Goal: Information Seeking & Learning: Learn about a topic

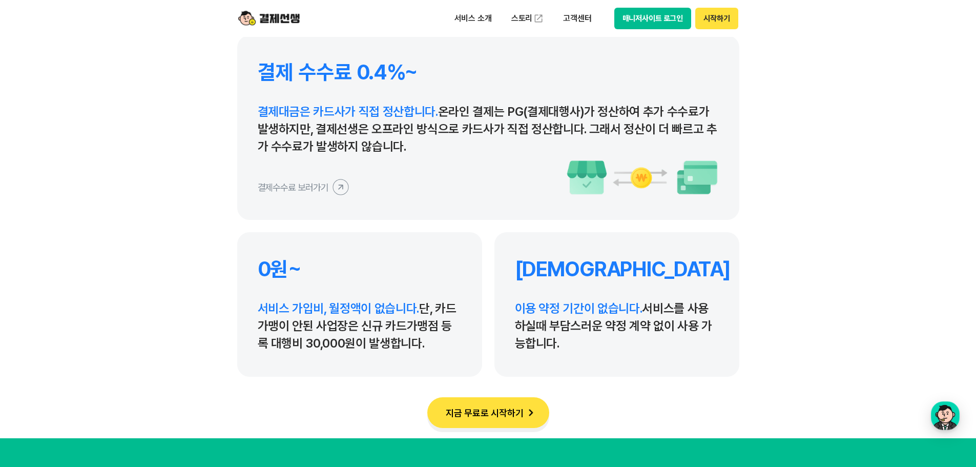
scroll to position [4784, 0]
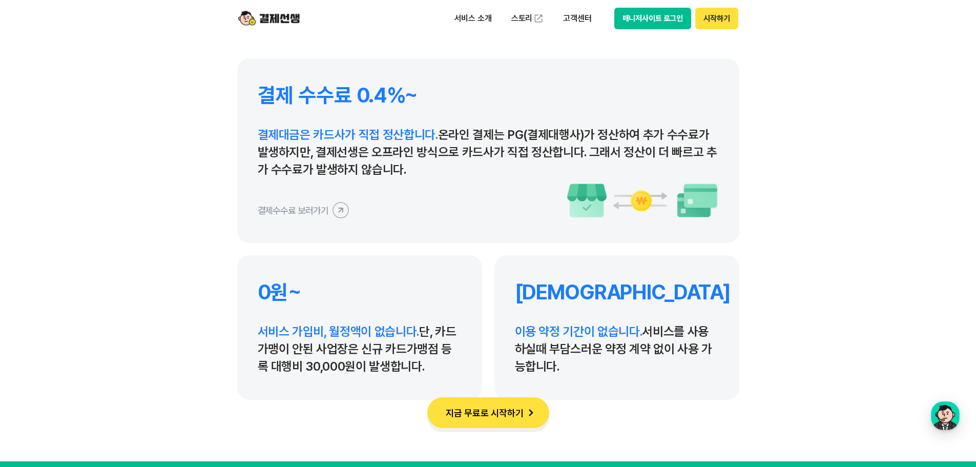
drag, startPoint x: 260, startPoint y: 134, endPoint x: 420, endPoint y: 167, distance: 163.8
click at [420, 167] on p "결제대금은 카드사가 직접 정산합니다. 온라인 결제는 PG(결제대행사)가 정산하여 추가 수수료가 발생하지만, 결제선생은 오프라인 방식으로 카드사…" at bounding box center [488, 152] width 461 height 52
click at [217, 154] on section "결제선생을 선택하는 이유 혁신적인 결제 서비스로 많은 사업장이 결제선생을 선택하고 있습니다. 결제 수수료 0.4%~ 결제대금은 카드사가 직접 …" at bounding box center [488, 131] width 976 height 659
drag, startPoint x: 324, startPoint y: 156, endPoint x: 412, endPoint y: 171, distance: 88.4
click at [412, 171] on p "결제대금은 카드사가 직접 정산합니다. 온라인 결제는 PG(결제대행사)가 정산하여 추가 수수료가 발생하지만, 결제선생은 오프라인 방식으로 카드사…" at bounding box center [488, 152] width 461 height 52
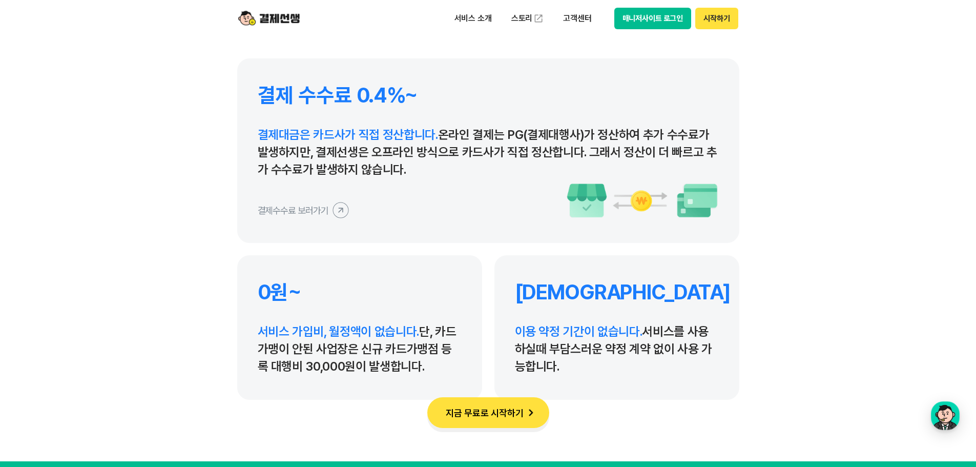
click at [423, 174] on p "결제대금은 카드사가 직접 정산합니다. 온라인 결제는 PG(결제대행사)가 정산하여 추가 수수료가 발생하지만, 결제선생은 오프라인 방식으로 카드사…" at bounding box center [488, 152] width 461 height 52
drag, startPoint x: 420, startPoint y: 175, endPoint x: 254, endPoint y: 121, distance: 174.4
click at [254, 121] on div "결제 수수료 0.4%~ 결제대금은 카드사가 직접 정산합니다. 온라인 결제는 PG(결제대행사)가 정산하여 추가 수수료가 발생하지만, 결제선생은 …" at bounding box center [488, 150] width 502 height 185
drag, startPoint x: 274, startPoint y: 354, endPoint x: 411, endPoint y: 376, distance: 138.6
click at [411, 376] on div "0원~ 서비스 가입비, 월정액이 없습니다. 단, 카드가맹이 안된 사업장은 신규 카드가맹점 등록 대행비 30,000원이 발생합니다." at bounding box center [359, 327] width 245 height 145
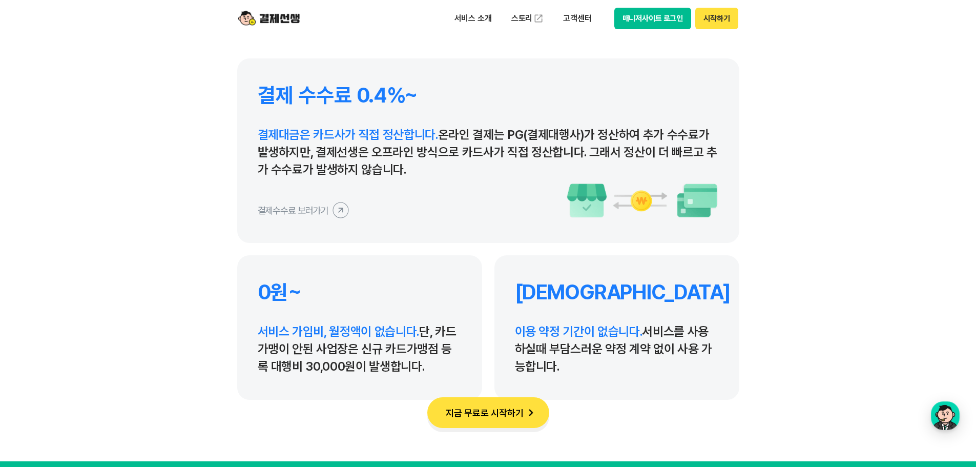
click at [360, 426] on section "결제선생을 선택하는 이유 혁신적인 결제 서비스로 많은 사업장이 결제선생을 선택하고 있습니다. 결제 수수료 0.4%~ 결제대금은 카드사가 직접 …" at bounding box center [488, 131] width 976 height 659
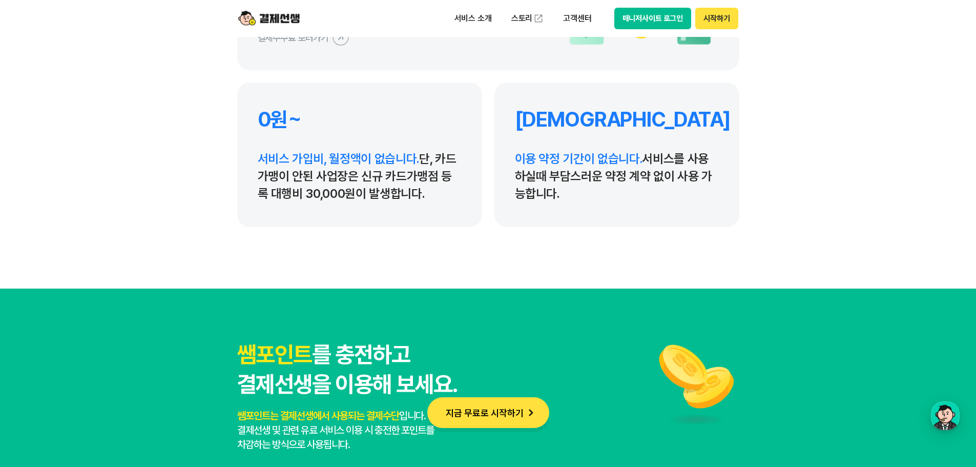
scroll to position [5263, 0]
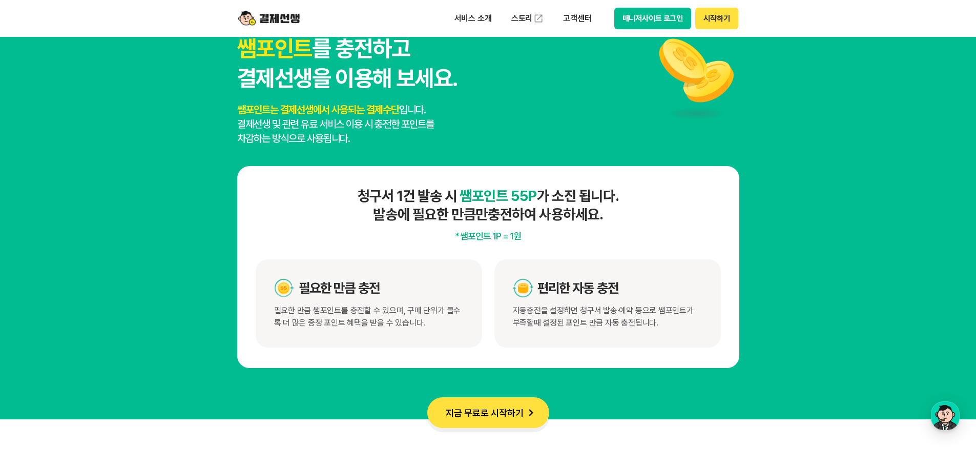
drag, startPoint x: 357, startPoint y: 198, endPoint x: 318, endPoint y: 192, distance: 39.0
click at [334, 190] on h4 "청구서 1건 발송 시 쌤포인트 55P 가 소진 됩니다. 발송에 필요한 만큼만 충전하여 사용하세요." at bounding box center [488, 205] width 465 height 37
drag, startPoint x: 369, startPoint y: 217, endPoint x: 607, endPoint y: 219, distance: 238.9
click at [607, 219] on h4 "청구서 1건 발송 시 쌤포인트 55P 가 소진 됩니다. 발송에 필요한 만큼만 충전하여 사용하세요." at bounding box center [488, 205] width 465 height 37
drag, startPoint x: 270, startPoint y: 311, endPoint x: 447, endPoint y: 334, distance: 179.4
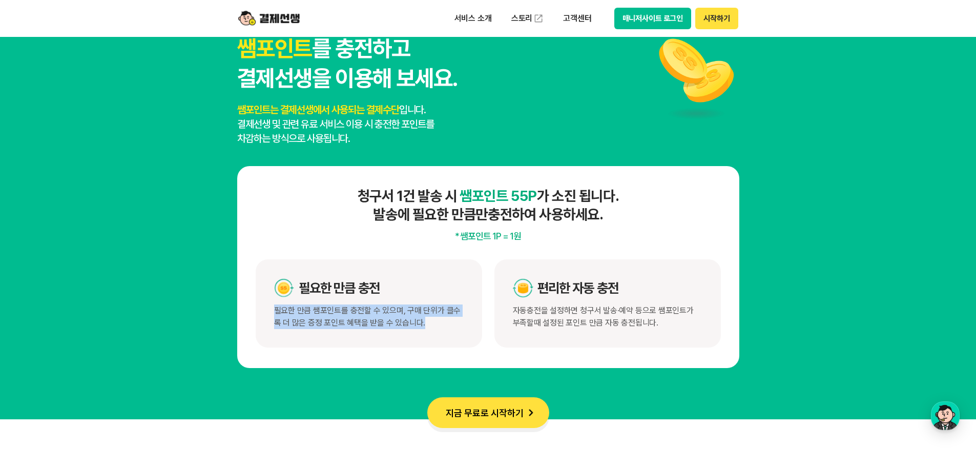
click at [447, 334] on div "필요한 만큼 충전 필요한 만큼 쌤포인트를 충전할 수 있으며, 구매 단위가 클수록 더 많은 증정 포인트 혜택을 받을 수 있습니다." at bounding box center [369, 303] width 227 height 88
drag, startPoint x: 536, startPoint y: 340, endPoint x: 531, endPoint y: 326, distance: 15.2
click at [536, 339] on div "편리한 자동 충전 자동충전을 설정하면 청구서 발송·예약 등으로 쌤포인트가 부족할때 설정된 포인트 만큼 자동 충전됩니다." at bounding box center [608, 303] width 227 height 88
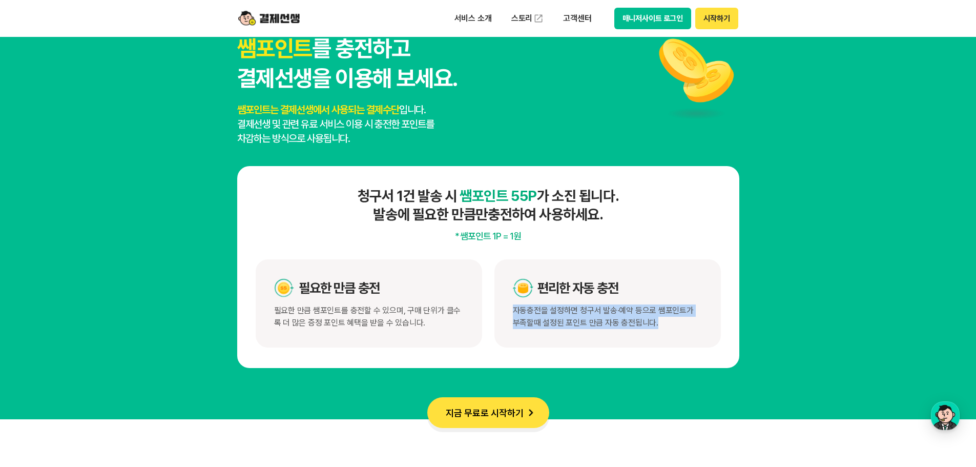
drag, startPoint x: 516, startPoint y: 311, endPoint x: 656, endPoint y: 334, distance: 141.3
click at [656, 334] on div "편리한 자동 충전 자동충전을 설정하면 청구서 발송·예약 등으로 쌤포인트가 부족할때 설정된 포인트 만큼 자동 충전됩니다." at bounding box center [608, 303] width 227 height 88
click at [533, 338] on div "편리한 자동 충전 자동충전을 설정하면 청구서 발송·예약 등으로 쌤포인트가 부족할때 설정된 포인트 만큼 자동 충전됩니다." at bounding box center [608, 303] width 227 height 88
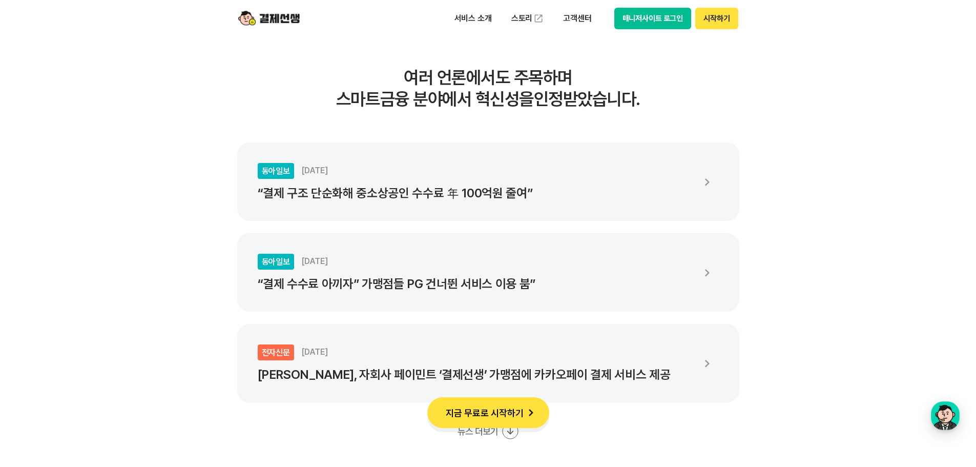
scroll to position [1768, 0]
